Goal: Find specific page/section: Find specific page/section

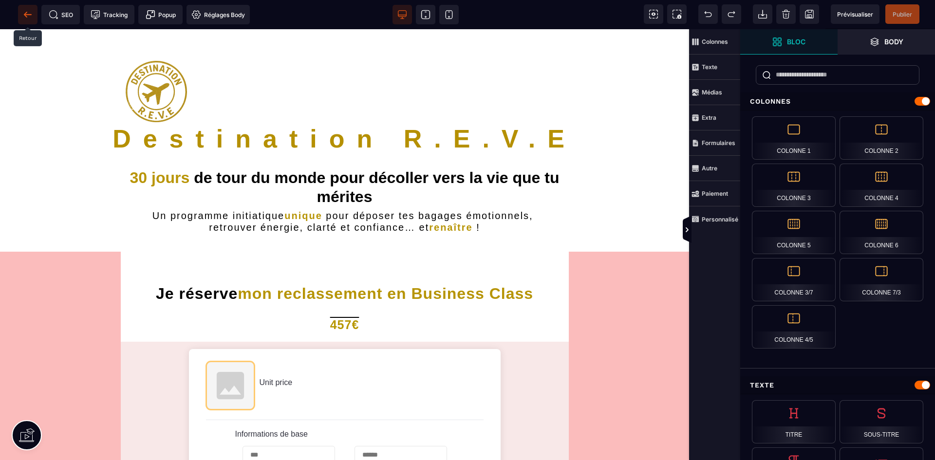
click at [30, 15] on icon at bounding box center [27, 14] width 7 height 0
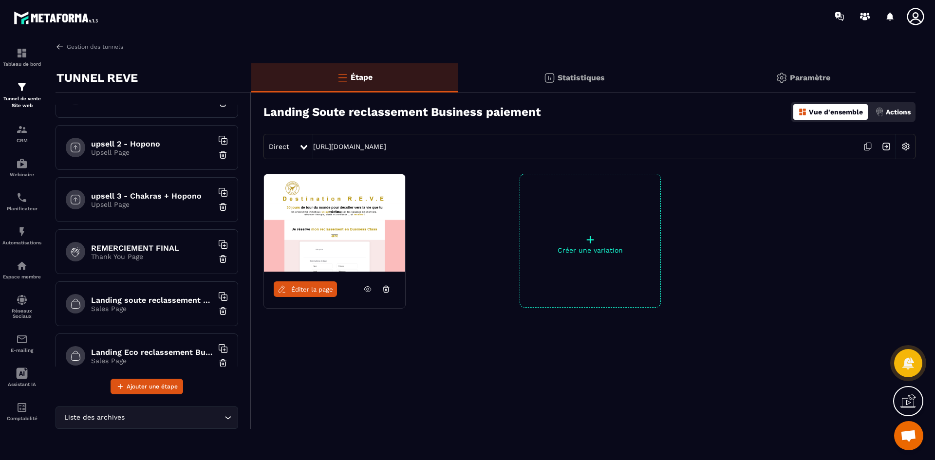
scroll to position [572, 0]
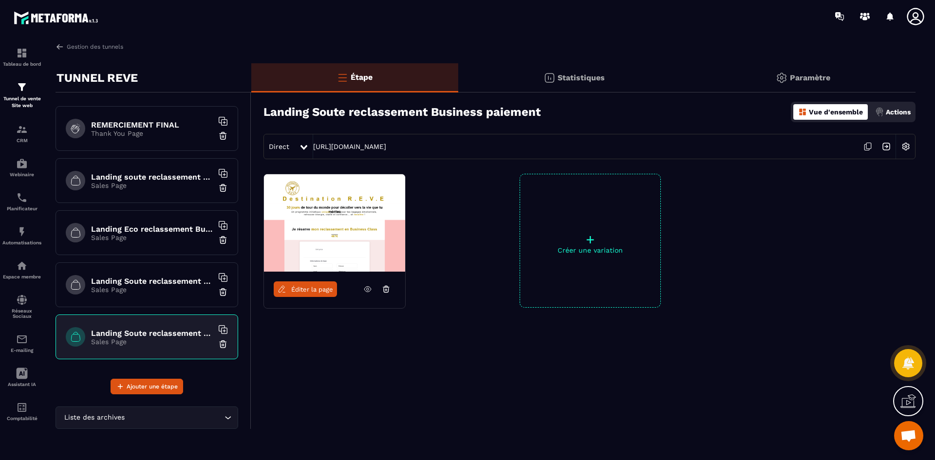
click at [158, 237] on p "Sales Page" at bounding box center [152, 238] width 122 height 8
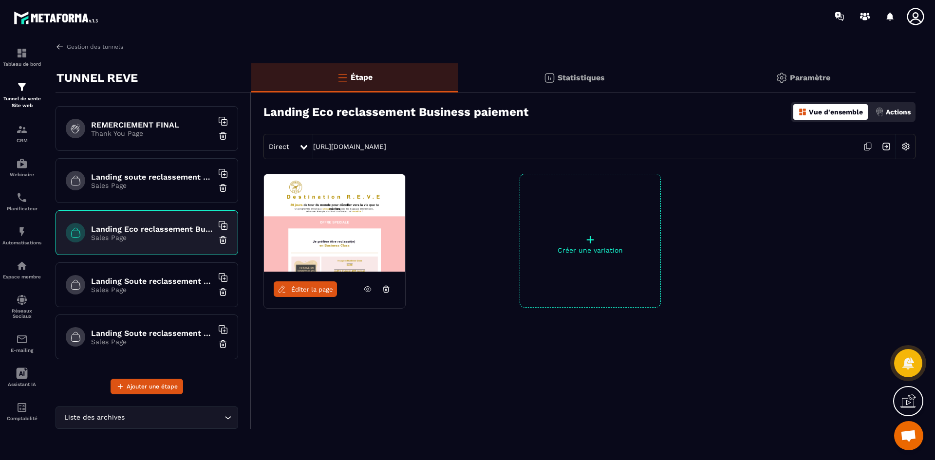
click at [315, 286] on span "Éditer la page" at bounding box center [312, 289] width 42 height 7
